Goal: Task Accomplishment & Management: Manage account settings

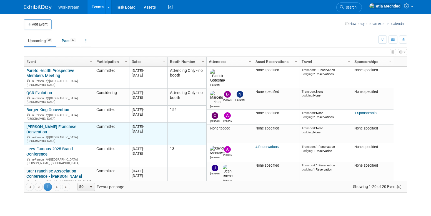
click at [41, 124] on link "[PERSON_NAME] Franchise Convention" at bounding box center [51, 129] width 50 height 10
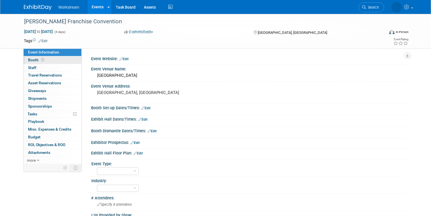
click at [36, 58] on link "Booth" at bounding box center [53, 60] width 58 height 8
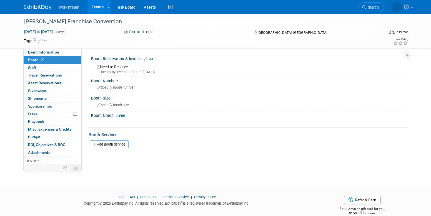
click at [152, 59] on link "Edit" at bounding box center [148, 59] width 9 height 4
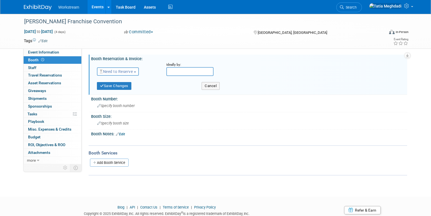
click at [108, 73] on span "Need to Reserve" at bounding box center [116, 71] width 33 height 4
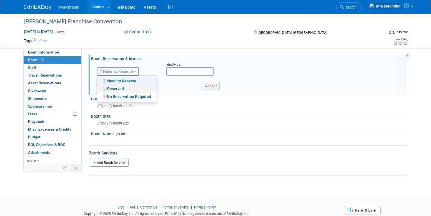
click at [117, 88] on link "Reserved" at bounding box center [126, 89] width 59 height 8
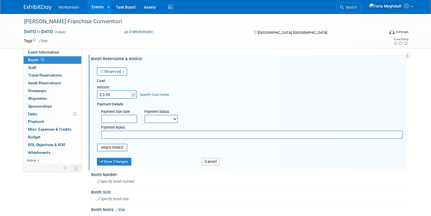
click at [113, 94] on input "$ 0.00" at bounding box center [114, 95] width 35 height 8
type input "$ 12,000.00"
click at [120, 119] on input "text" at bounding box center [119, 119] width 36 height 8
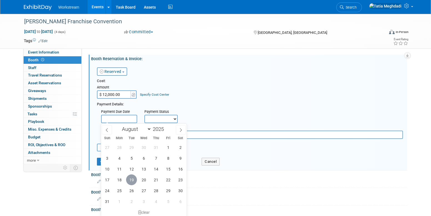
drag, startPoint x: 134, startPoint y: 179, endPoint x: 144, endPoint y: 163, distance: 20.0
click at [134, 179] on span "19" at bounding box center [131, 180] width 11 height 11
type input "Aug 19, 2025"
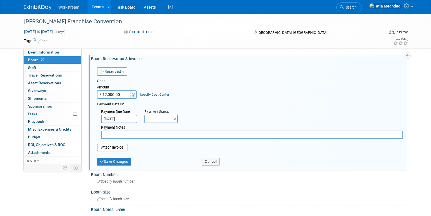
click at [157, 120] on select "Not Paid Yet Partially Paid Paid in Full" at bounding box center [160, 119] width 33 height 8
select select "1"
click at [144, 115] on select "Not Paid Yet Partially Paid Paid in Full" at bounding box center [160, 119] width 33 height 8
click at [119, 145] on input "file" at bounding box center [94, 147] width 66 height 7
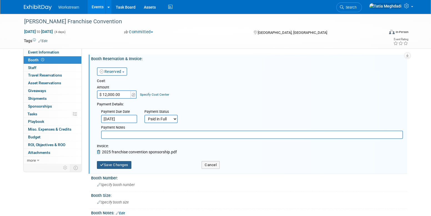
drag, startPoint x: 118, startPoint y: 163, endPoint x: 134, endPoint y: 166, distance: 15.4
click at [119, 163] on button "Save Changes" at bounding box center [114, 165] width 34 height 8
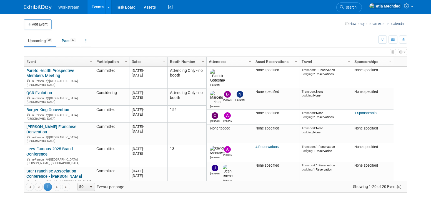
click at [47, 124] on link "[PERSON_NAME] Franchise Convention" at bounding box center [51, 129] width 50 height 10
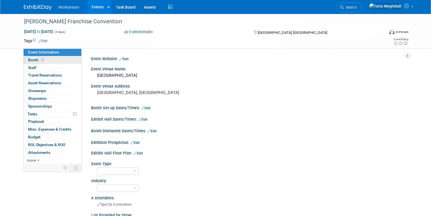
click at [36, 59] on span "Booth" at bounding box center [36, 60] width 17 height 4
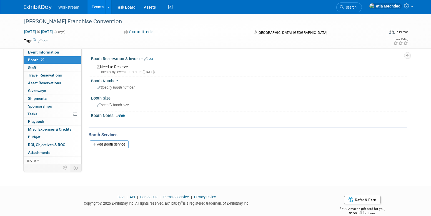
click at [153, 58] on link "Edit" at bounding box center [148, 59] width 9 height 4
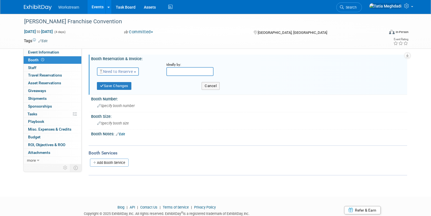
click at [122, 72] on span "Need to Reserve" at bounding box center [116, 71] width 33 height 4
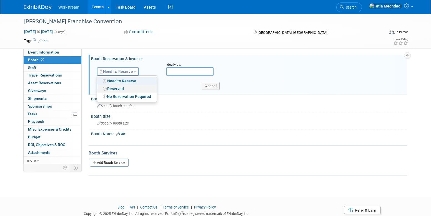
click at [113, 87] on link "Reserved" at bounding box center [126, 89] width 59 height 8
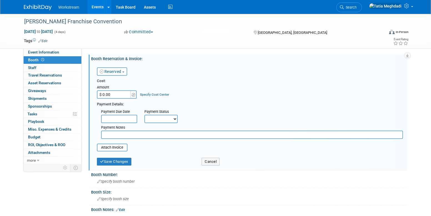
click at [114, 95] on input "$ 0.00" at bounding box center [114, 95] width 35 height 8
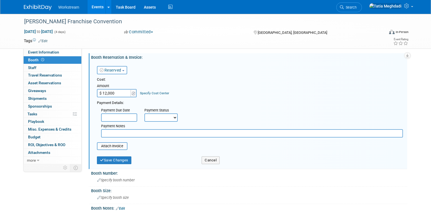
type input "$ 12,000.00"
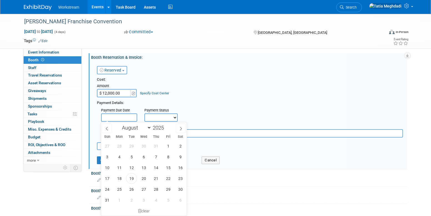
click at [121, 118] on input "text" at bounding box center [119, 118] width 36 height 8
click at [134, 176] on span "19" at bounding box center [131, 178] width 11 height 11
type input "Aug 19, 2025"
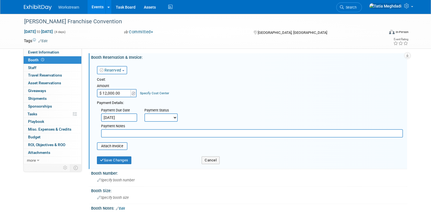
click at [164, 119] on select "Not Paid Yet Partially Paid Paid in Full" at bounding box center [160, 118] width 33 height 8
select select "1"
click at [144, 114] on select "Not Paid Yet Partially Paid Paid in Full" at bounding box center [160, 118] width 33 height 8
click at [123, 144] on input "file" at bounding box center [94, 146] width 66 height 7
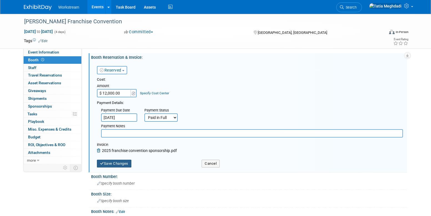
click at [109, 161] on button "Save Changes" at bounding box center [114, 164] width 34 height 8
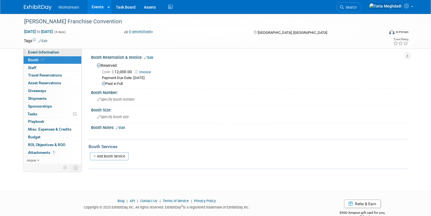
click at [38, 53] on span "Event Information" at bounding box center [43, 52] width 31 height 4
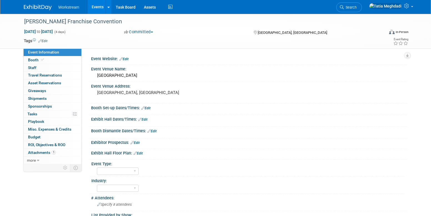
click at [128, 60] on link "Edit" at bounding box center [123, 59] width 9 height 4
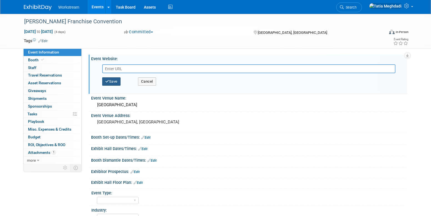
click at [116, 80] on button "Save" at bounding box center [111, 82] width 18 height 8
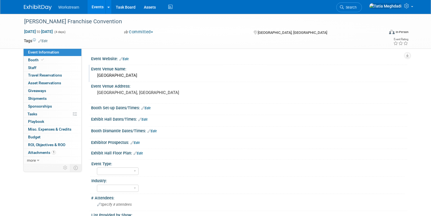
click at [125, 74] on div "Loews Arlington Hotel" at bounding box center [249, 75] width 308 height 9
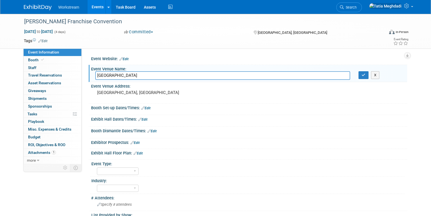
click at [143, 76] on input "Loews Arlington Hotel" at bounding box center [222, 75] width 255 height 9
type input "Loews Arlington Hotel & Convention Center"
click at [364, 76] on icon "button" at bounding box center [364, 75] width 4 height 4
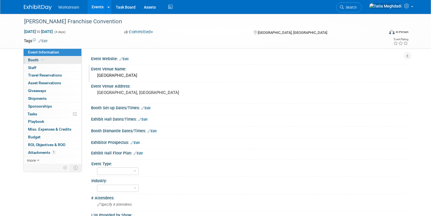
click at [34, 59] on span "Booth" at bounding box center [36, 60] width 17 height 4
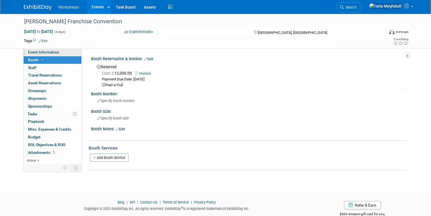
click at [38, 53] on span "Event Information" at bounding box center [43, 52] width 31 height 4
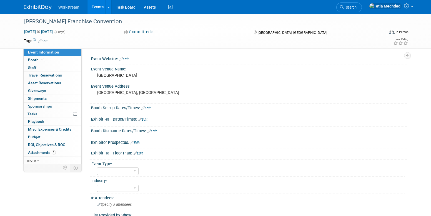
click at [140, 143] on link "Edit" at bounding box center [135, 143] width 9 height 4
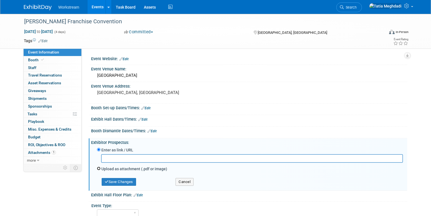
click at [99, 169] on input "Upload as attachment (.pdf or image)" at bounding box center [99, 169] width 4 height 4
radio input "true"
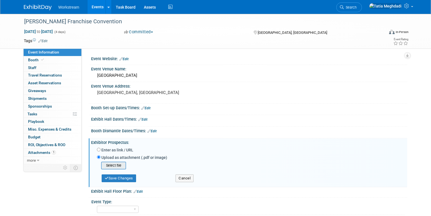
click at [118, 165] on input "file" at bounding box center [92, 166] width 66 height 7
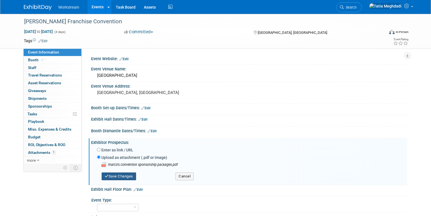
click at [119, 177] on button "Save Changes" at bounding box center [119, 177] width 34 height 8
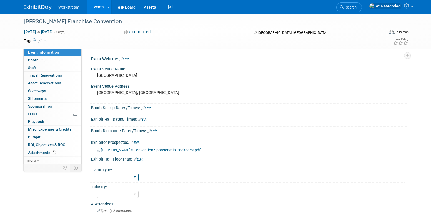
click at [114, 178] on select "Field Test Franchisor Brand MSA Brand NON MSA Internal Industry Customer" at bounding box center [118, 178] width 42 height 8
select select "Franchisor"
click at [97, 174] on select "Field Test Franchisor Brand MSA Brand NON MSA Internal Industry Customer" at bounding box center [118, 178] width 42 height 8
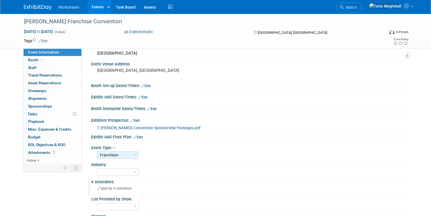
scroll to position [23, 0]
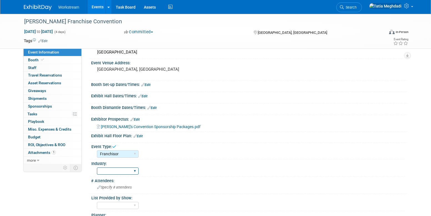
click at [112, 171] on select "Accounting Broker/Benefits Restaurant Healthcare Hospitality Misc/Other" at bounding box center [118, 172] width 42 height 8
select select "Restaurant"
click at [97, 168] on select "Accounting Broker/Benefits Restaurant Healthcare Hospitality Misc/Other" at bounding box center [118, 172] width 42 height 8
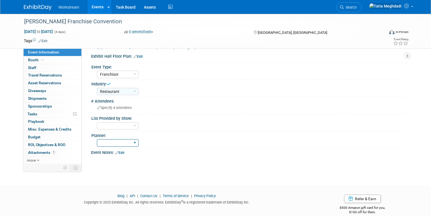
scroll to position [106, 0]
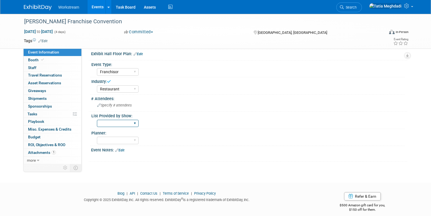
click at [111, 124] on select "Yes No TBD" at bounding box center [118, 124] width 42 height 8
select select "TBD"
click at [97, 120] on select "Yes No TBD" at bounding box center [118, 124] width 42 height 8
click at [111, 141] on select "Tatia Meghdadi Amelia Hapgood" at bounding box center [118, 141] width 42 height 8
select select "Tatia Meghdadi"
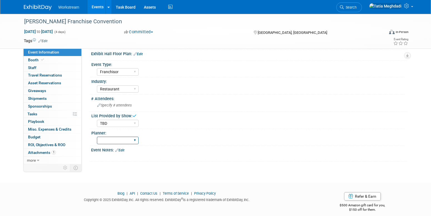
click at [97, 137] on select "Tatia Meghdadi Amelia Hapgood" at bounding box center [118, 141] width 42 height 8
click at [33, 58] on span "Booth" at bounding box center [36, 60] width 17 height 4
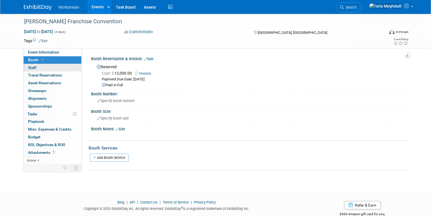
click at [33, 67] on span "Staff 0" at bounding box center [32, 68] width 8 height 4
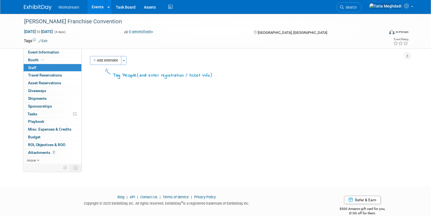
click at [35, 69] on span "Staff 0" at bounding box center [32, 68] width 8 height 4
click at [107, 59] on button "Add Attendee" at bounding box center [105, 60] width 31 height 9
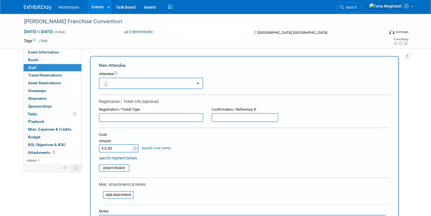
click at [115, 118] on input "text" at bounding box center [151, 117] width 104 height 9
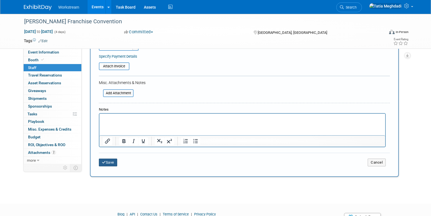
type input "Colton & Tanner"
click at [109, 161] on button "Save" at bounding box center [108, 163] width 18 height 8
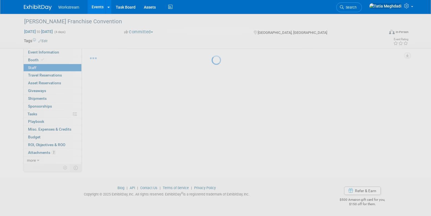
scroll to position [9, 0]
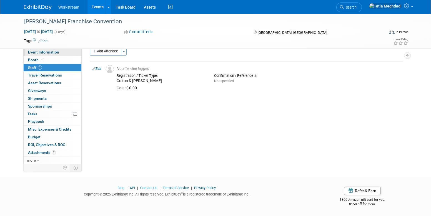
click at [40, 51] on span "Event Information" at bounding box center [43, 52] width 31 height 4
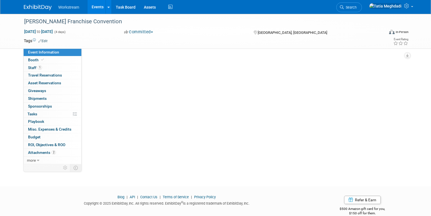
select select "Franchisor"
select select "Restaurant"
select select "TBD"
select select "Tatia Meghdadi"
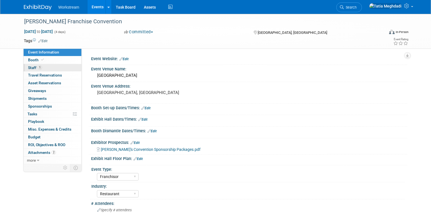
click at [37, 66] on span "Staff 1" at bounding box center [35, 68] width 14 height 4
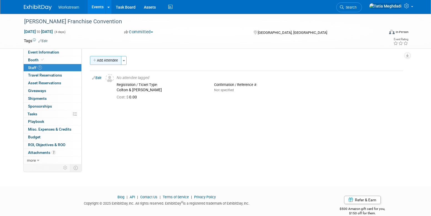
click at [101, 63] on button "Add Attendee" at bounding box center [105, 60] width 31 height 9
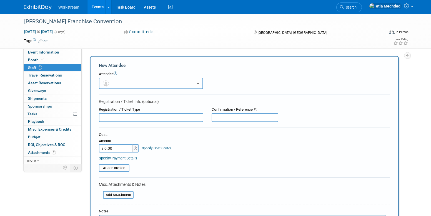
click at [112, 83] on button "button" at bounding box center [151, 83] width 104 height 11
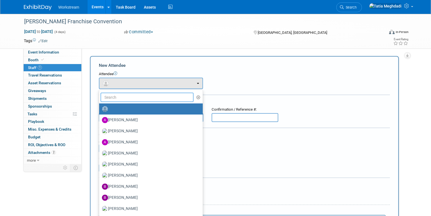
click at [115, 97] on input "text" at bounding box center [147, 97] width 93 height 9
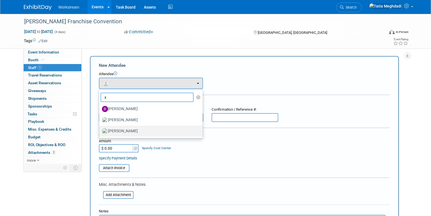
type input "x"
click at [122, 129] on label "Xavier Montalvo" at bounding box center [149, 131] width 95 height 9
click at [100, 129] on input "Xavier Montalvo" at bounding box center [98, 131] width 4 height 4
select select "fcd7efd2-d7c1-4767-b7ad-3ac9584cf3b1"
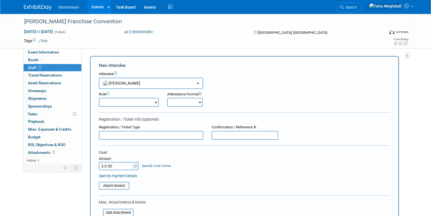
click at [179, 101] on select "Onsite Remote" at bounding box center [185, 102] width 36 height 9
select select "1"
click at [167, 98] on select "Onsite Remote" at bounding box center [185, 102] width 36 height 9
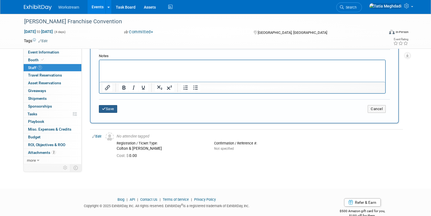
drag, startPoint x: 106, startPoint y: 108, endPoint x: 109, endPoint y: 108, distance: 2.8
click at [106, 108] on button "Save" at bounding box center [108, 109] width 18 height 8
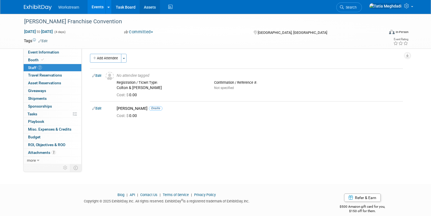
scroll to position [1, 0]
click at [100, 76] on link "Edit" at bounding box center [96, 76] width 9 height 4
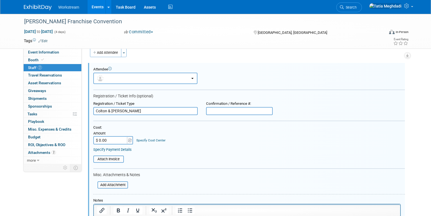
scroll to position [8, 0]
drag, startPoint x: 126, startPoint y: 111, endPoint x: 81, endPoint y: 108, distance: 44.3
click at [81, 108] on div "Event Information Event Info Booth Booth 2 Staff 2 Staff 0 Travel Reservations …" at bounding box center [216, 144] width 392 height 278
click at [120, 80] on button "button" at bounding box center [145, 78] width 104 height 11
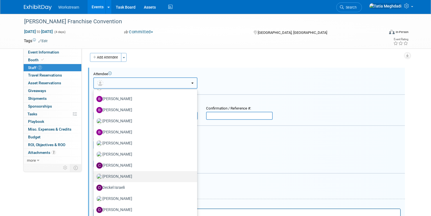
scroll to position [88, 0]
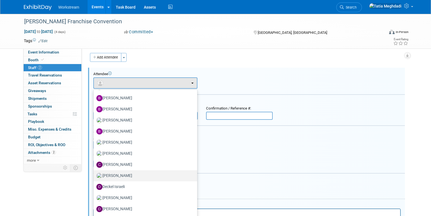
drag, startPoint x: 111, startPoint y: 175, endPoint x: 117, endPoint y: 171, distance: 6.6
click at [111, 174] on label "Colton Patten" at bounding box center [143, 176] width 95 height 9
click at [94, 174] on input "Colton Patten" at bounding box center [93, 176] width 4 height 4
select select "6bd2c72c-a607-4328-8544-219fa1c5160c"
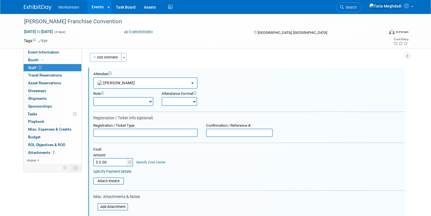
click at [170, 101] on select "Onsite Remote" at bounding box center [180, 101] width 36 height 9
select select "1"
click at [162, 97] on select "Onsite Remote" at bounding box center [180, 101] width 36 height 9
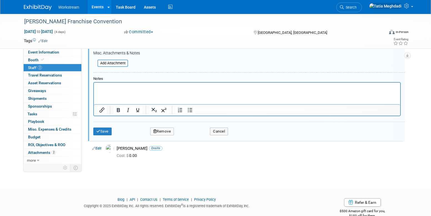
scroll to position [147, 0]
click at [105, 129] on button "Save" at bounding box center [102, 132] width 18 height 8
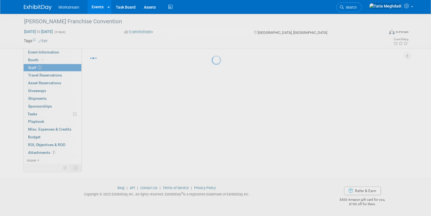
scroll to position [9, 0]
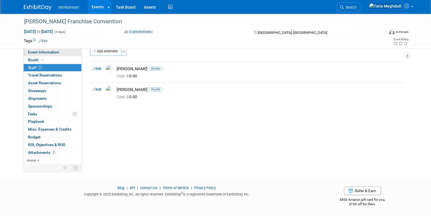
click at [49, 52] on span "Event Information" at bounding box center [43, 52] width 31 height 4
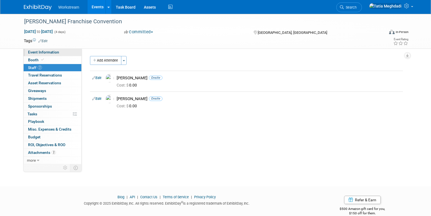
select select "Franchisor"
select select "Restaurant"
select select "TBD"
select select "Tatia Meghdadi"
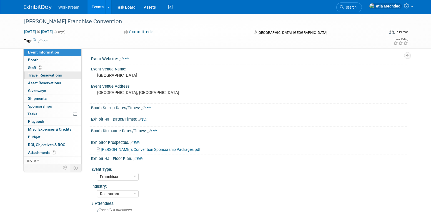
click at [38, 75] on span "Travel Reservations 0" at bounding box center [45, 75] width 34 height 4
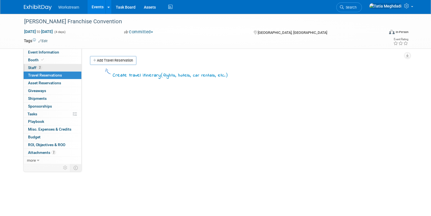
click at [31, 67] on span "Staff 2" at bounding box center [35, 68] width 14 height 4
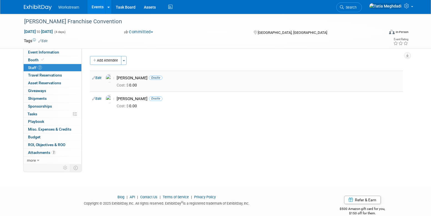
click at [97, 78] on link "Edit" at bounding box center [96, 78] width 9 height 4
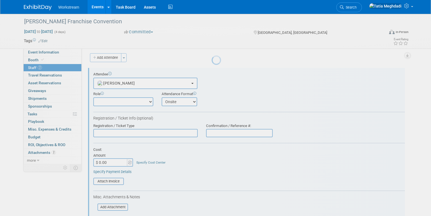
scroll to position [8, 0]
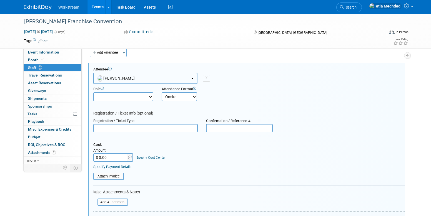
click at [116, 79] on span "Colton Patten" at bounding box center [116, 78] width 38 height 4
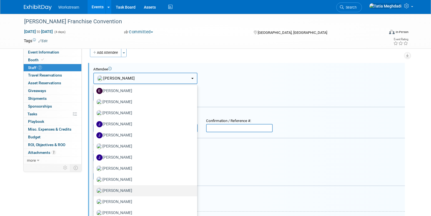
scroll to position [243, 0]
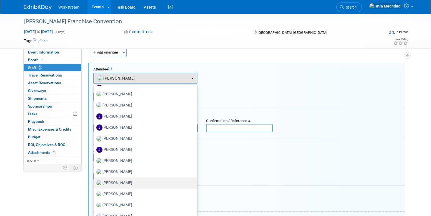
click at [111, 182] on label "Josh Lu" at bounding box center [143, 183] width 95 height 9
click at [94, 182] on input "Josh Lu" at bounding box center [93, 183] width 4 height 4
select select "91398b7d-eed4-40a6-9076-1dba439c219d"
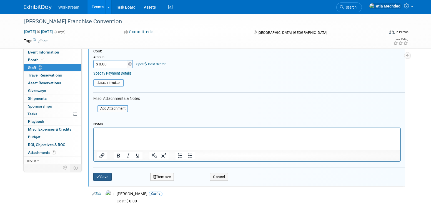
click at [101, 177] on button "Save" at bounding box center [102, 177] width 18 height 8
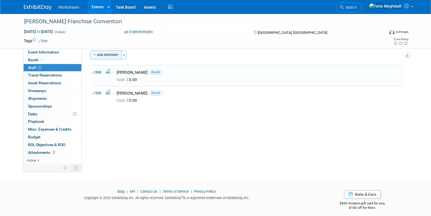
scroll to position [0, 0]
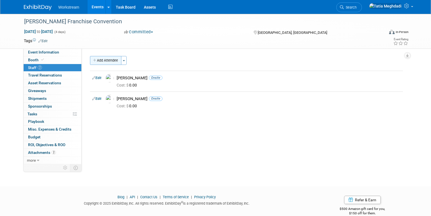
click at [109, 61] on button "Add Attendee" at bounding box center [105, 60] width 31 height 9
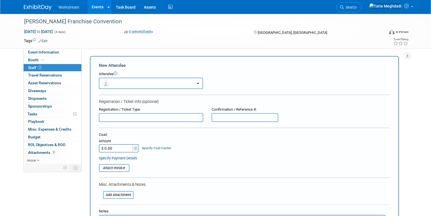
click at [121, 85] on button "button" at bounding box center [151, 83] width 104 height 11
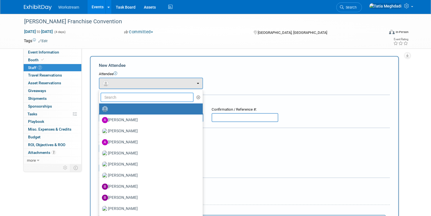
click at [119, 97] on input "text" at bounding box center [147, 97] width 93 height 9
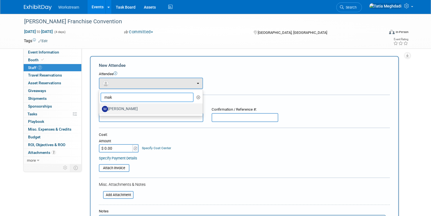
type input "mak"
click at [114, 112] on label "Makenna Clark" at bounding box center [149, 109] width 95 height 9
click at [100, 110] on input "Makenna Clark" at bounding box center [98, 109] width 4 height 4
select select "bcf1b786-11a6-44bc-b92c-f151e6ef73b6"
select select "100"
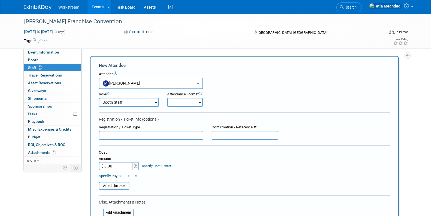
click at [174, 103] on select "Onsite Remote" at bounding box center [185, 102] width 36 height 9
select select "1"
click at [167, 98] on select "Onsite Remote" at bounding box center [185, 102] width 36 height 9
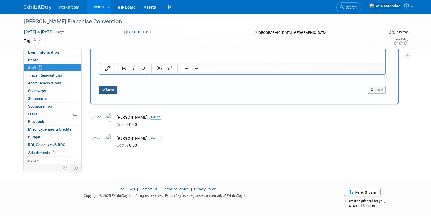
click at [104, 89] on icon "submit" at bounding box center [104, 90] width 4 height 4
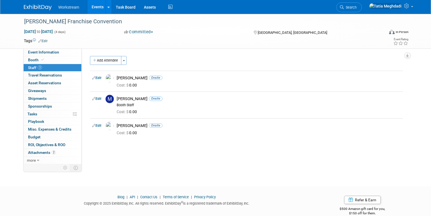
click at [94, 8] on link "Events" at bounding box center [98, 7] width 20 height 14
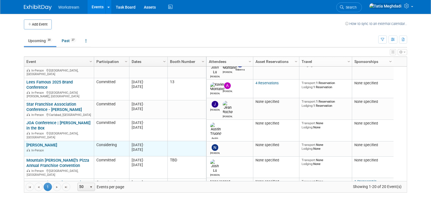
scroll to position [71, 0]
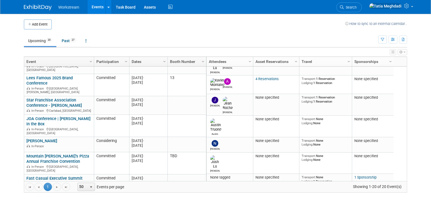
click at [37, 139] on link "[PERSON_NAME]" at bounding box center [41, 141] width 31 height 5
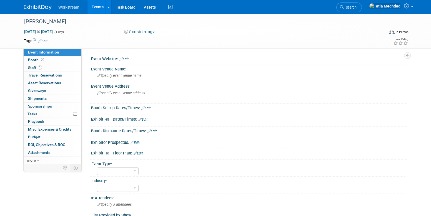
select select "[PERSON_NAME]"
click at [36, 65] on link "1 Staff 1" at bounding box center [53, 68] width 58 height 8
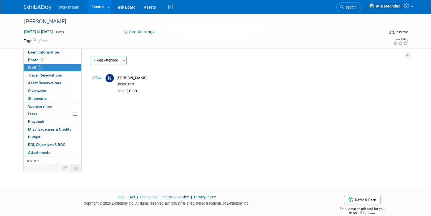
click at [97, 7] on link "Events" at bounding box center [98, 7] width 20 height 14
